Goal: Information Seeking & Learning: Learn about a topic

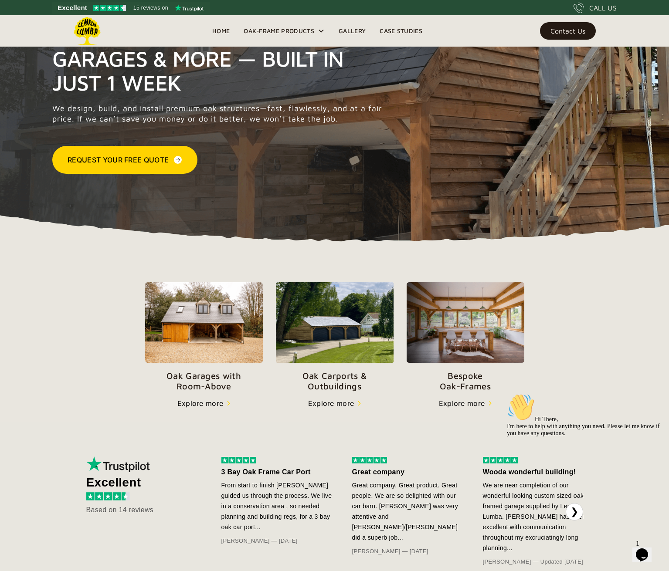
scroll to position [91, 0]
click at [342, 383] on p "Oak Carports & Outbuildings" at bounding box center [335, 380] width 118 height 21
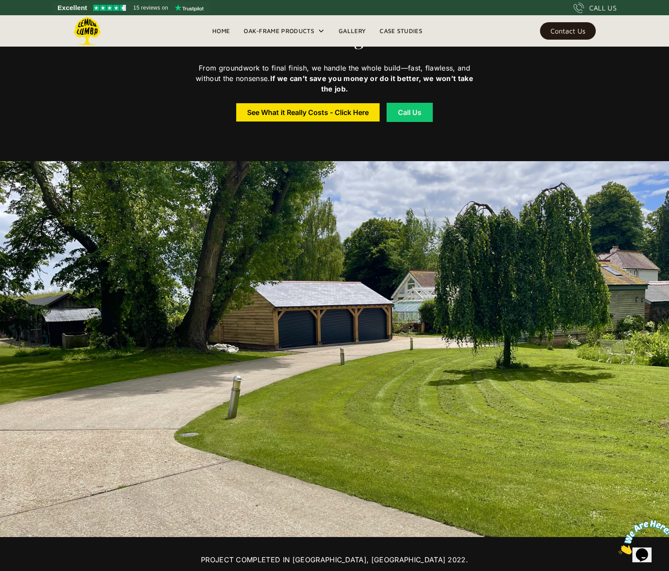
scroll to position [610, 0]
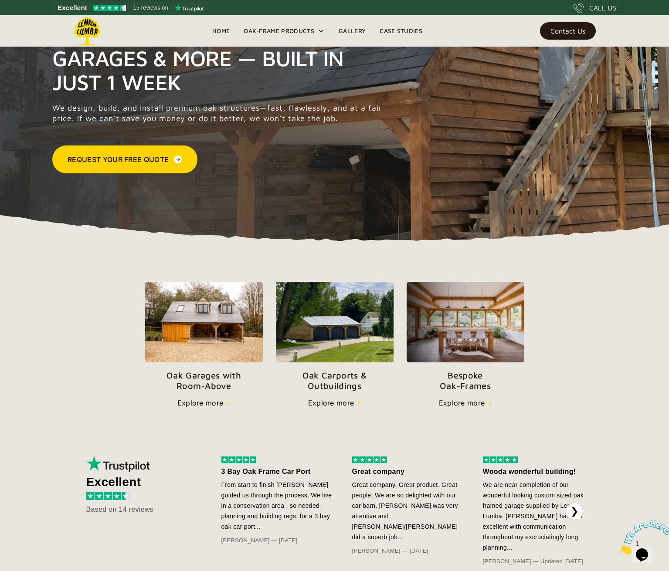
click at [186, 383] on p "Oak Garages with   Room-Above" at bounding box center [204, 380] width 118 height 21
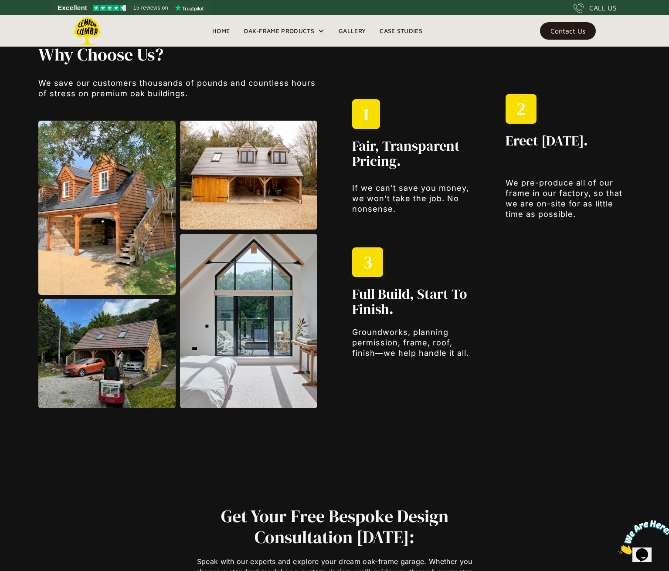
scroll to position [1189, 0]
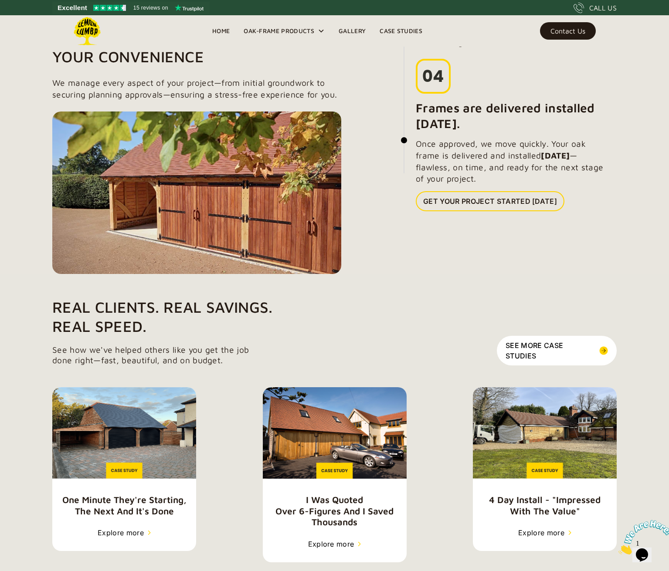
scroll to position [1037, 0]
